Goal: Navigation & Orientation: Find specific page/section

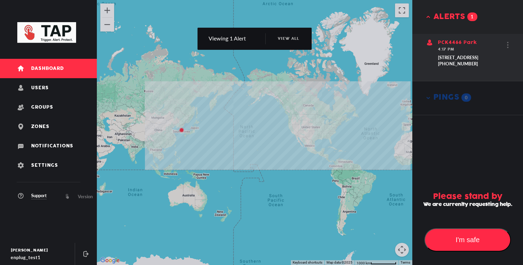
click at [456, 43] on span "PCK4466 Park" at bounding box center [457, 42] width 39 height 5
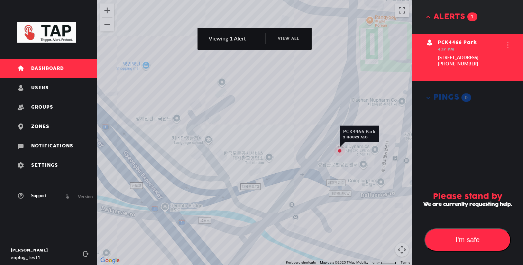
drag, startPoint x: 349, startPoint y: 160, endPoint x: 288, endPoint y: 211, distance: 79.5
click at [288, 211] on div "PCK4466 Park 2 hours ago" at bounding box center [254, 132] width 315 height 265
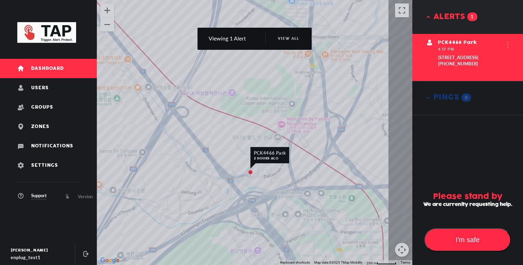
drag, startPoint x: 294, startPoint y: 220, endPoint x: 249, endPoint y: 175, distance: 63.6
click at [249, 175] on div "PCK4466 Park 2 hours ago PCK4466 Park 2 hours ago" at bounding box center [254, 132] width 315 height 265
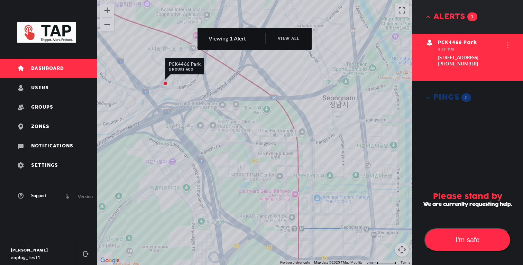
drag, startPoint x: 268, startPoint y: 169, endPoint x: 284, endPoint y: 176, distance: 17.5
click at [271, 171] on div "PCK4466 Park 2 hours ago PCK4466 Park 2 hours ago" at bounding box center [254, 132] width 315 height 265
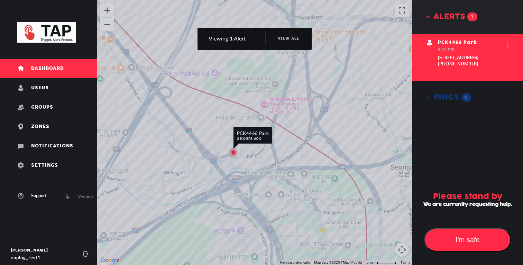
drag, startPoint x: 286, startPoint y: 170, endPoint x: 219, endPoint y: 193, distance: 71.1
click at [221, 193] on div "PCK4466 Park 2 hours ago PCK4466 Park 2 hours ago" at bounding box center [254, 132] width 315 height 265
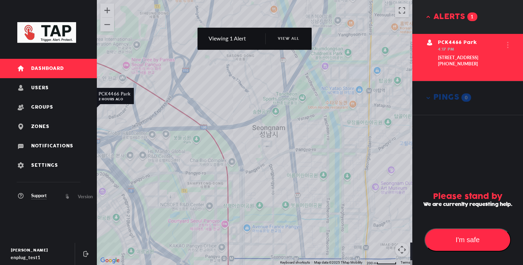
drag, startPoint x: 228, startPoint y: 196, endPoint x: 230, endPoint y: 100, distance: 96.9
click at [230, 104] on div "PCK4466 Park 2 hours ago PCK4466 Park 2 hours ago" at bounding box center [254, 132] width 315 height 265
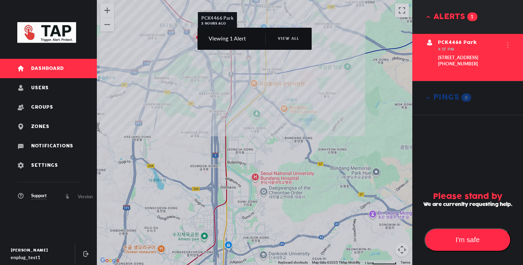
drag, startPoint x: 230, startPoint y: 101, endPoint x: 242, endPoint y: 181, distance: 81.1
click at [242, 181] on div "PCK4466 Park 2 hours ago PCK4466 Park 2 hours ago" at bounding box center [254, 132] width 315 height 265
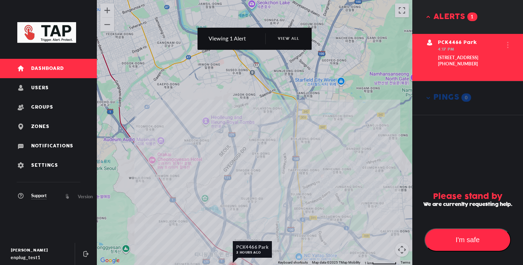
drag, startPoint x: 240, startPoint y: 192, endPoint x: 231, endPoint y: 145, distance: 48.6
click at [231, 146] on div "PCK4466 Park 2 hours ago PCK4466 Park 2 hours ago" at bounding box center [254, 132] width 315 height 265
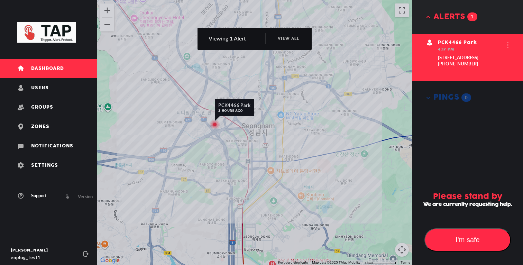
drag, startPoint x: 231, startPoint y: 145, endPoint x: 243, endPoint y: 148, distance: 12.8
click at [243, 148] on div "PCK4466 Park 2 hours ago PCK4466 Park 2 hours ago" at bounding box center [254, 132] width 315 height 265
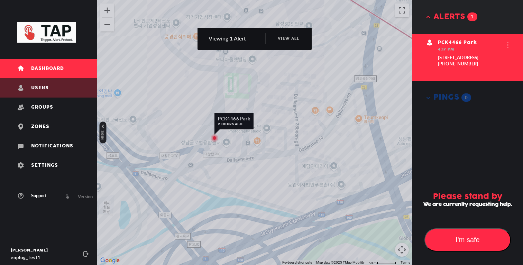
click at [58, 79] on link "Users" at bounding box center [48, 87] width 97 height 19
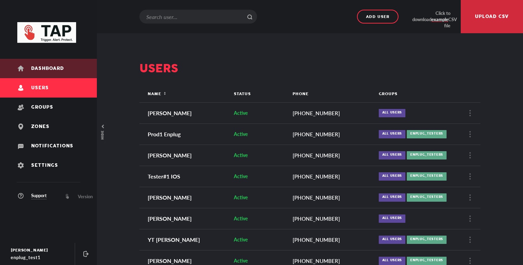
click at [68, 69] on link "Dashboard" at bounding box center [48, 68] width 97 height 19
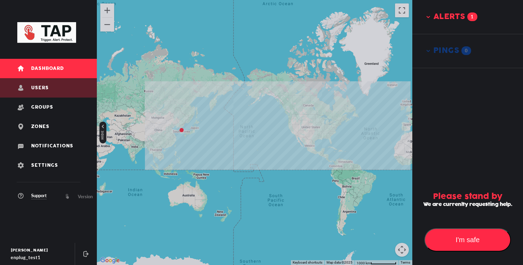
click at [58, 85] on link "Users" at bounding box center [48, 87] width 97 height 19
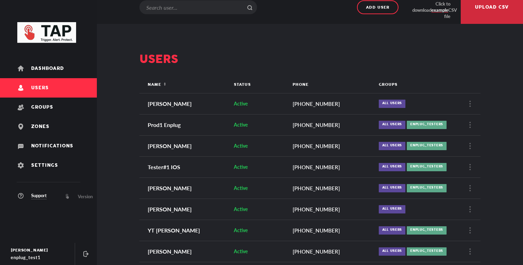
scroll to position [8, 0]
